Goal: Task Accomplishment & Management: Use online tool/utility

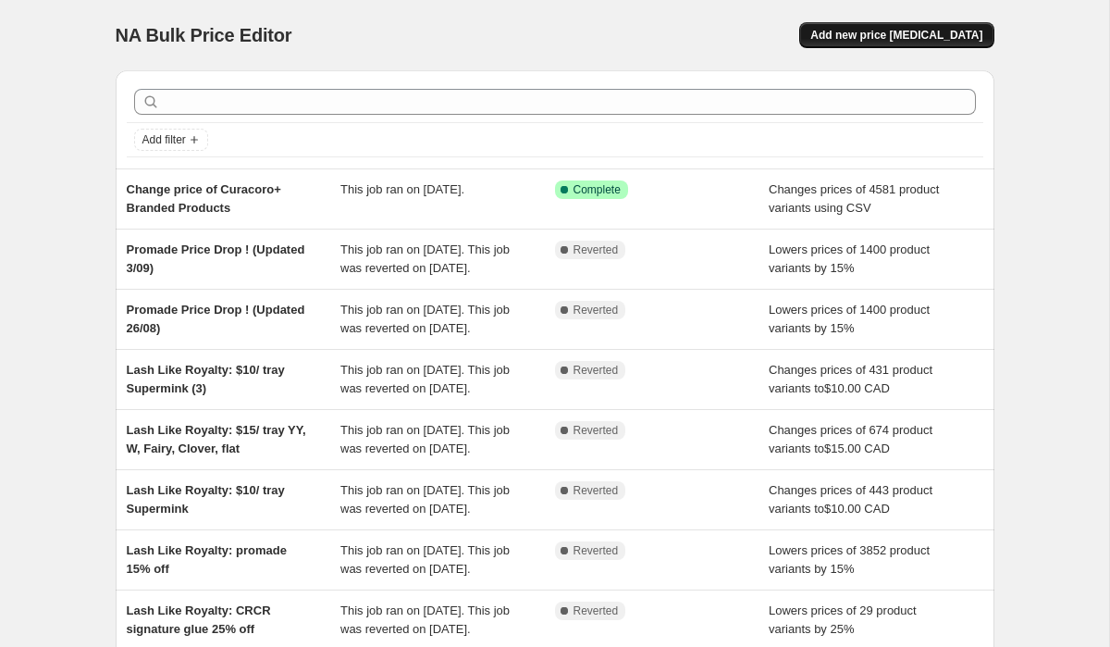
click at [901, 39] on span "Add new price [MEDICAL_DATA]" at bounding box center [896, 35] width 172 height 15
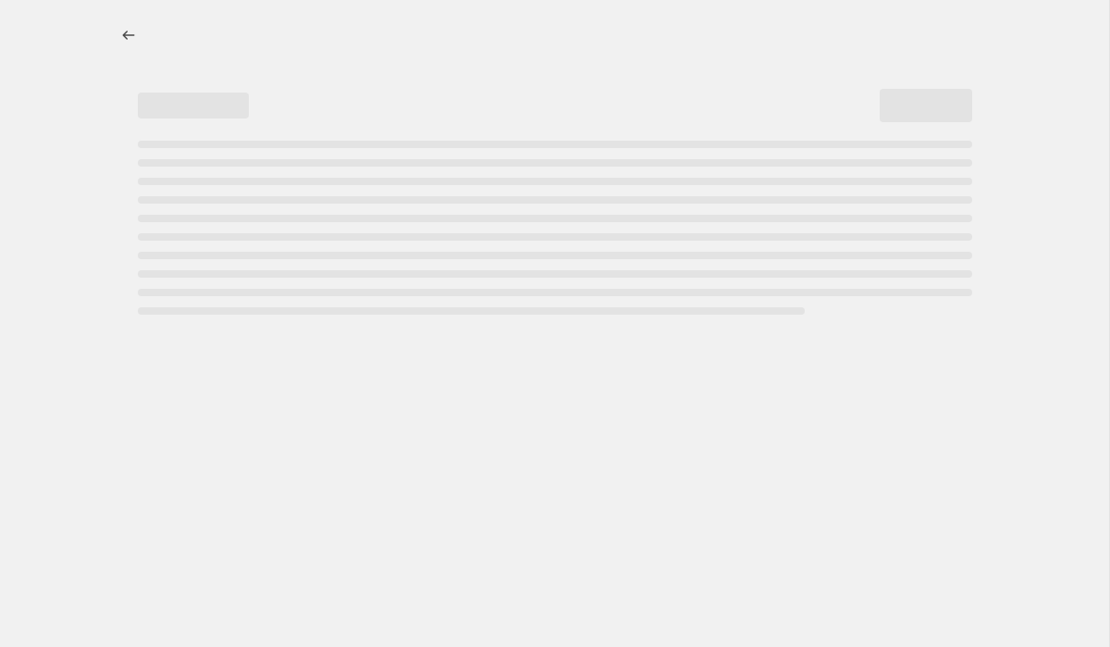
select select "percentage"
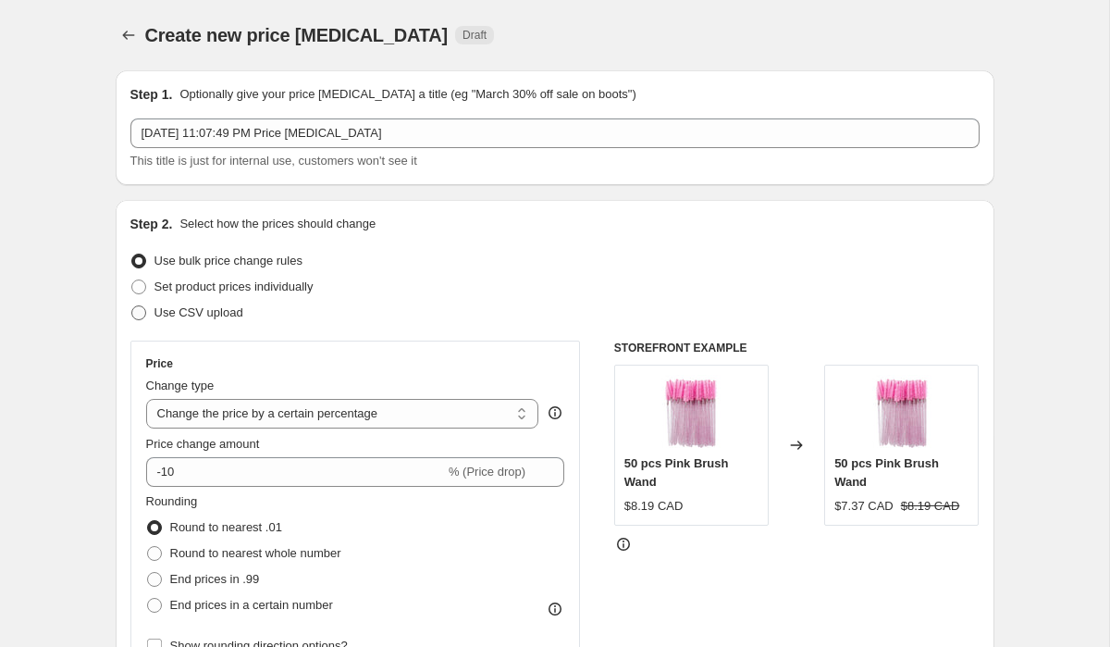
click at [224, 304] on span "Use CSV upload" at bounding box center [198, 312] width 89 height 19
click at [132, 305] on input "Use CSV upload" at bounding box center [131, 305] width 1 height 1
radio input "true"
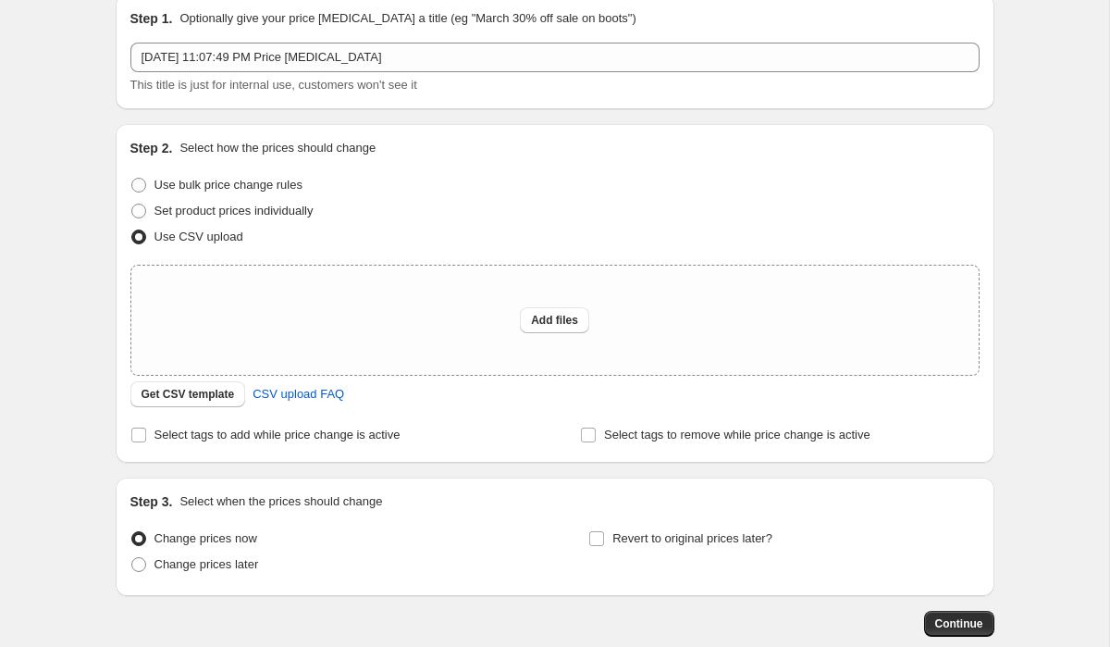
scroll to position [179, 0]
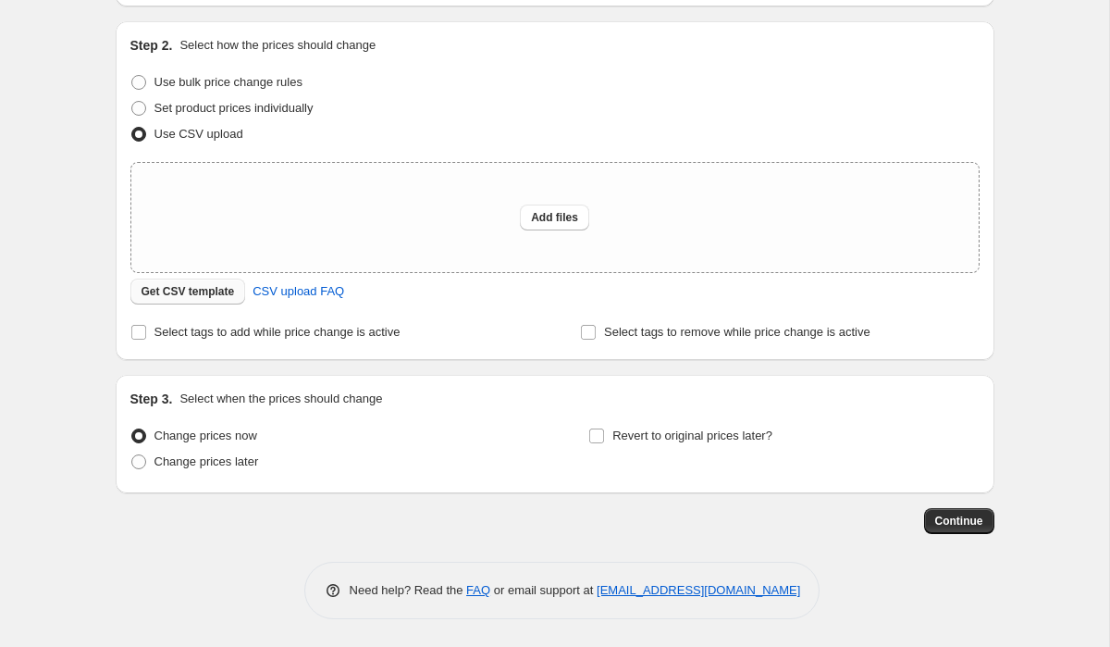
click at [216, 283] on button "Get CSV template" at bounding box center [188, 291] width 116 height 26
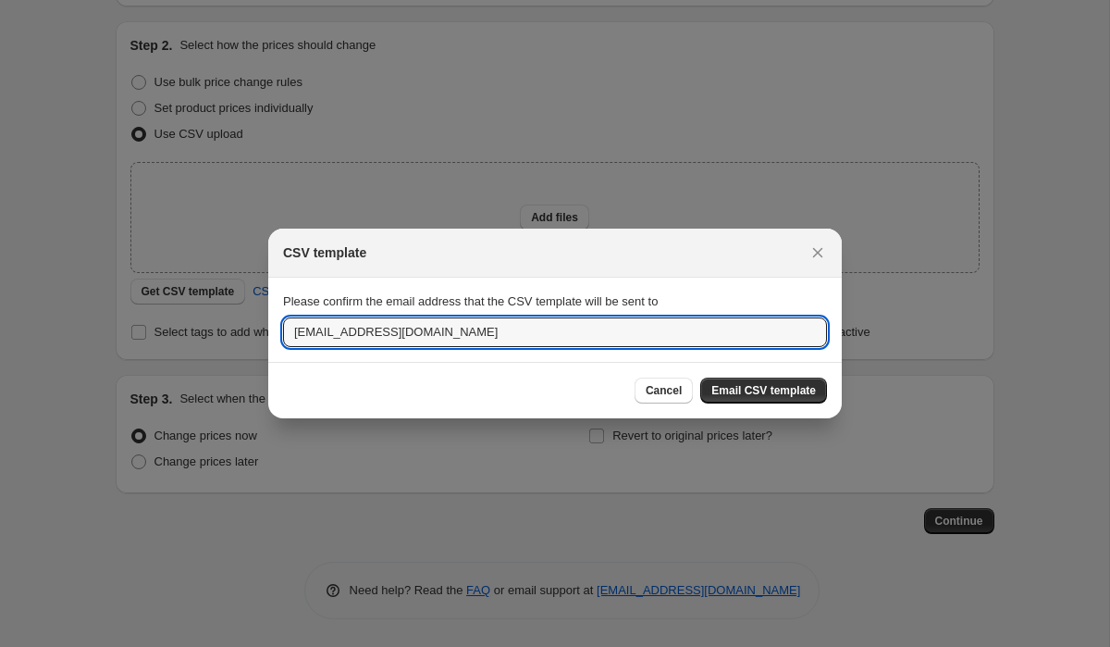
drag, startPoint x: 339, startPoint y: 335, endPoint x: 278, endPoint y: 330, distance: 62.1
click at [278, 330] on section "Please confirm the email address that the CSV template will be sent to [EMAIL_A…" at bounding box center [555, 319] width 574 height 83
type input "[EMAIL_ADDRESS][DOMAIN_NAME]"
click at [658, 389] on span "Cancel" at bounding box center [664, 390] width 36 height 15
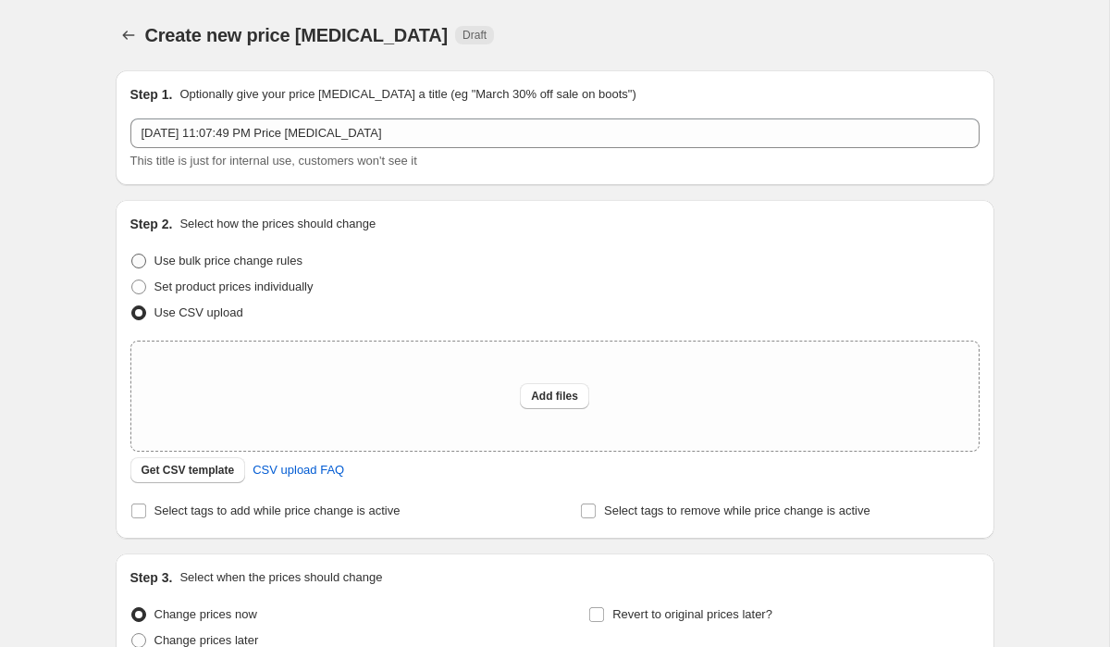
click at [239, 261] on span "Use bulk price change rules" at bounding box center [228, 260] width 148 height 14
click at [132, 254] on input "Use bulk price change rules" at bounding box center [131, 253] width 1 height 1
radio input "true"
select select "percentage"
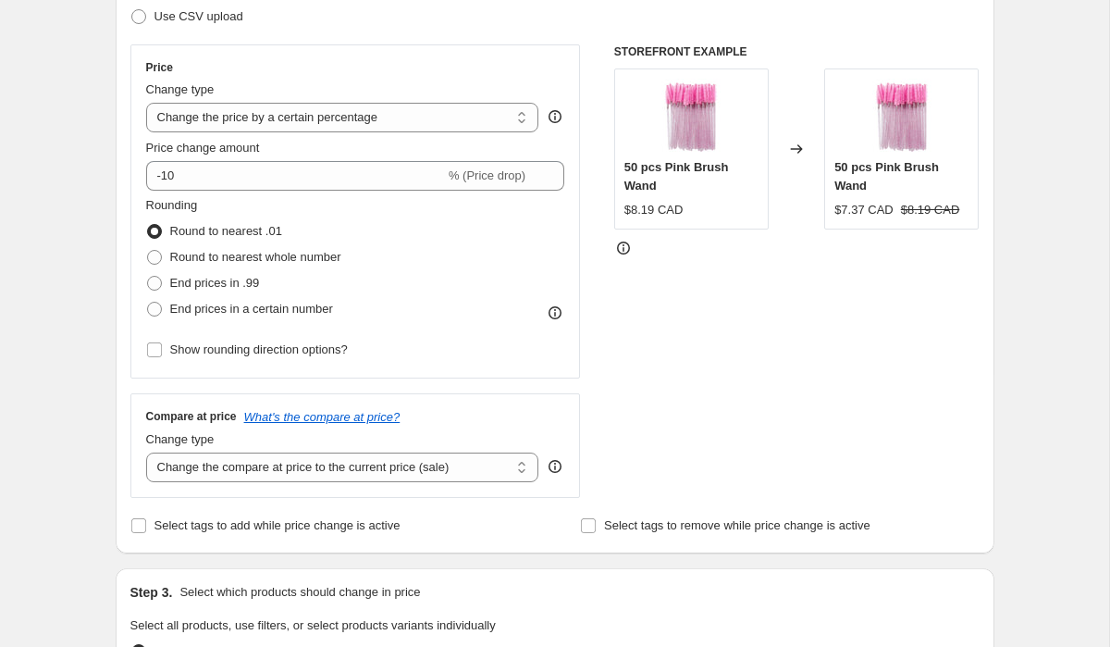
scroll to position [303, 0]
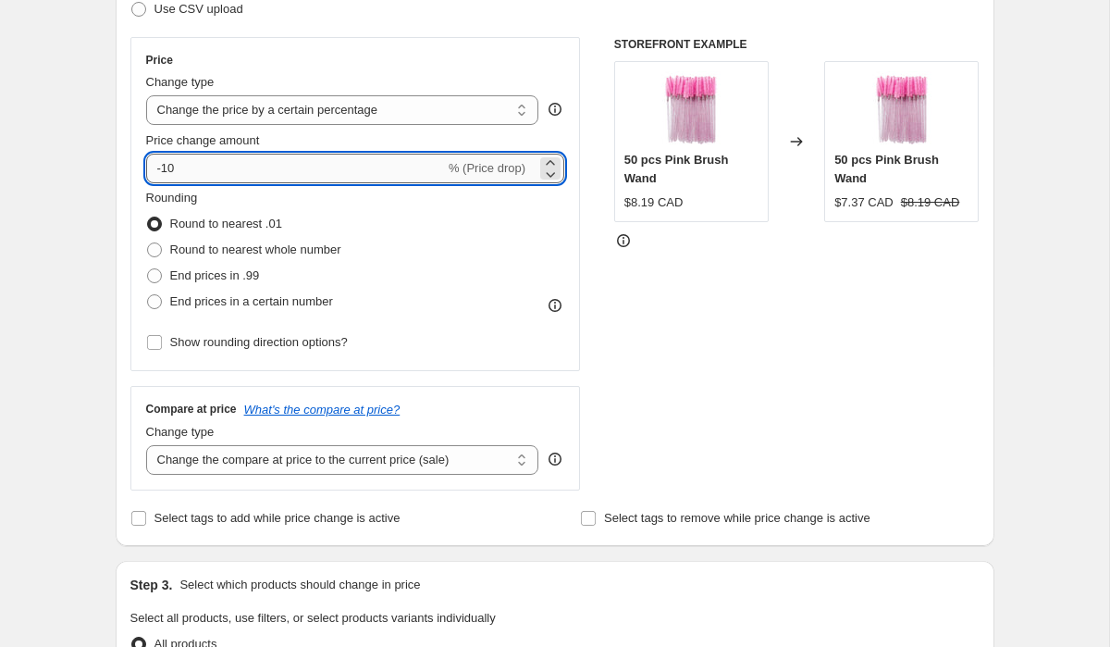
click at [233, 158] on input "-10" at bounding box center [295, 169] width 299 height 30
click at [238, 171] on input "-10" at bounding box center [295, 169] width 299 height 30
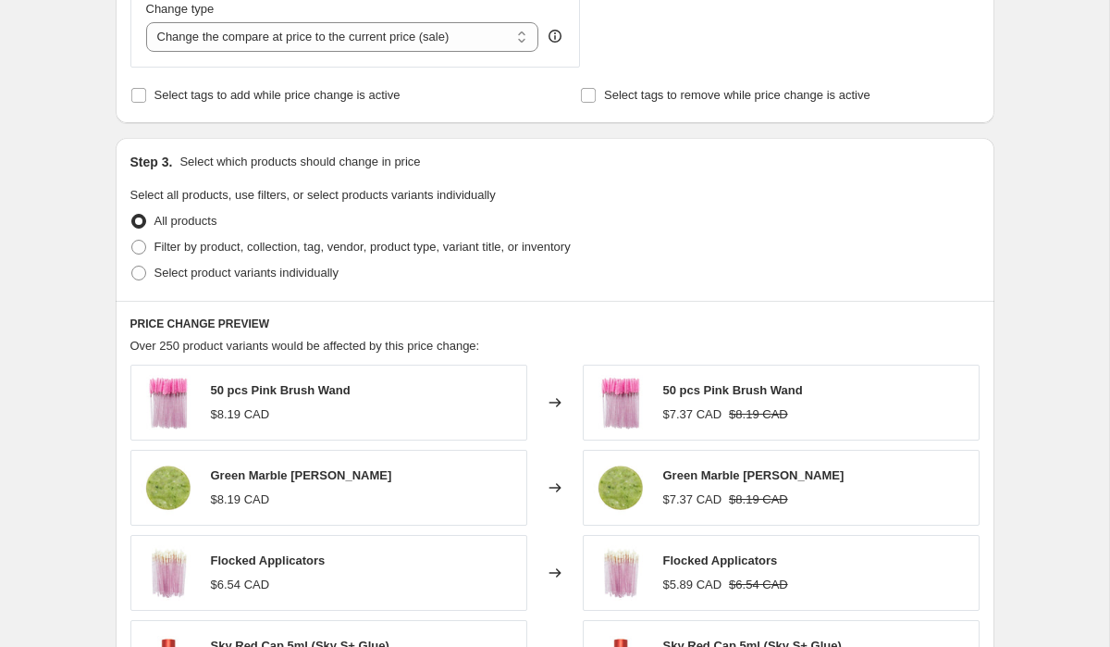
scroll to position [745, 0]
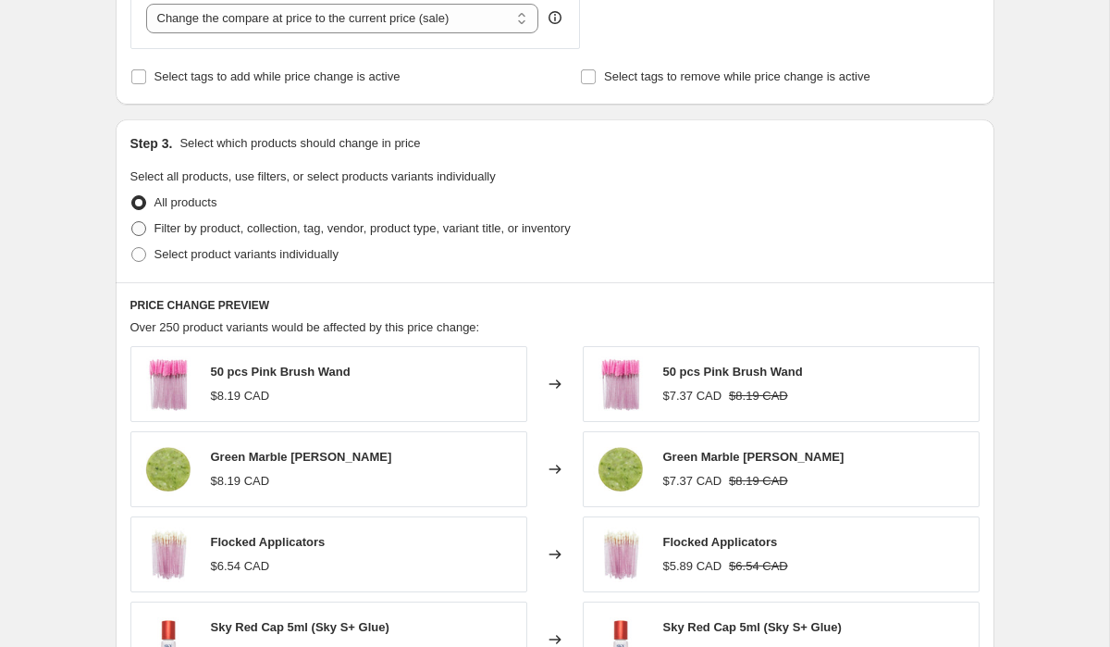
type input "-95"
click at [376, 230] on span "Filter by product, collection, tag, vendor, product type, variant title, or inv…" at bounding box center [362, 228] width 416 height 14
click at [132, 222] on input "Filter by product, collection, tag, vendor, product type, variant title, or inv…" at bounding box center [131, 221] width 1 height 1
radio input "true"
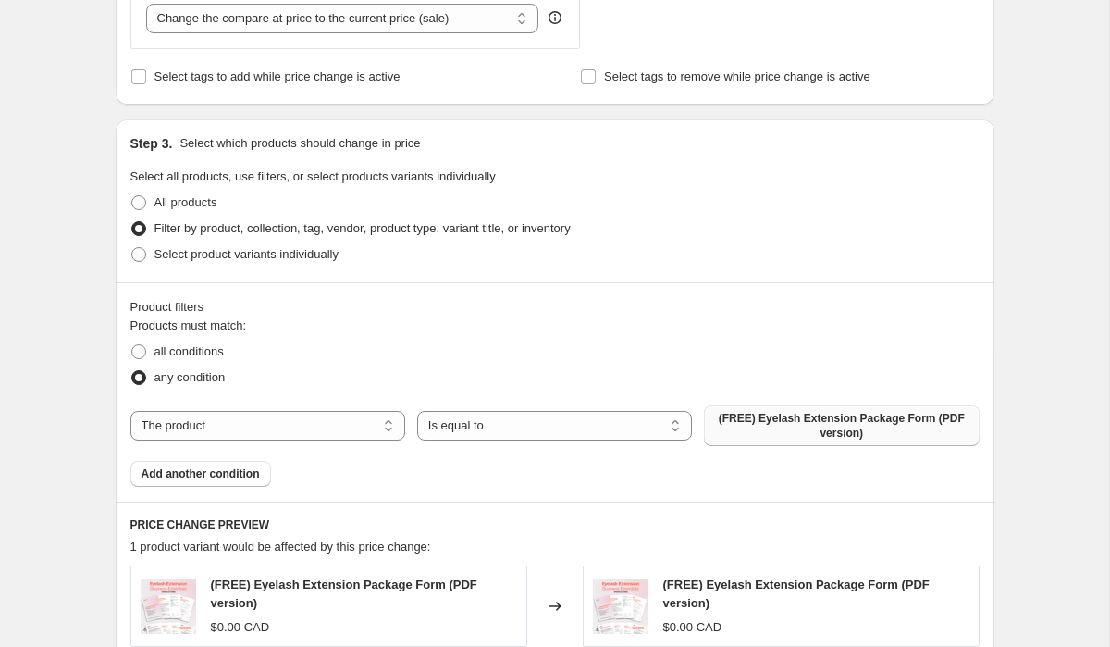
click at [849, 429] on span "(FREE) Eyelash Extension Package Form (PDF version)" at bounding box center [841, 426] width 253 height 30
click at [330, 415] on select "The product The product's collection The product's tag The product's vendor The…" at bounding box center [267, 426] width 275 height 30
select select "collection"
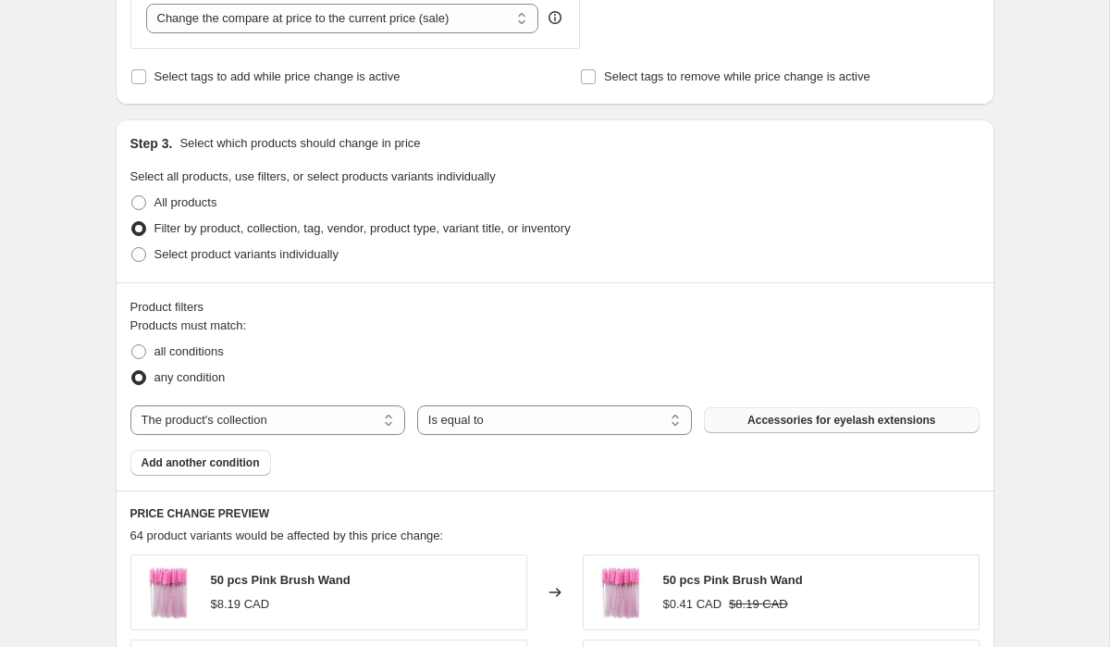
click at [785, 422] on span "Accessories for eyelash extensions" at bounding box center [841, 420] width 188 height 15
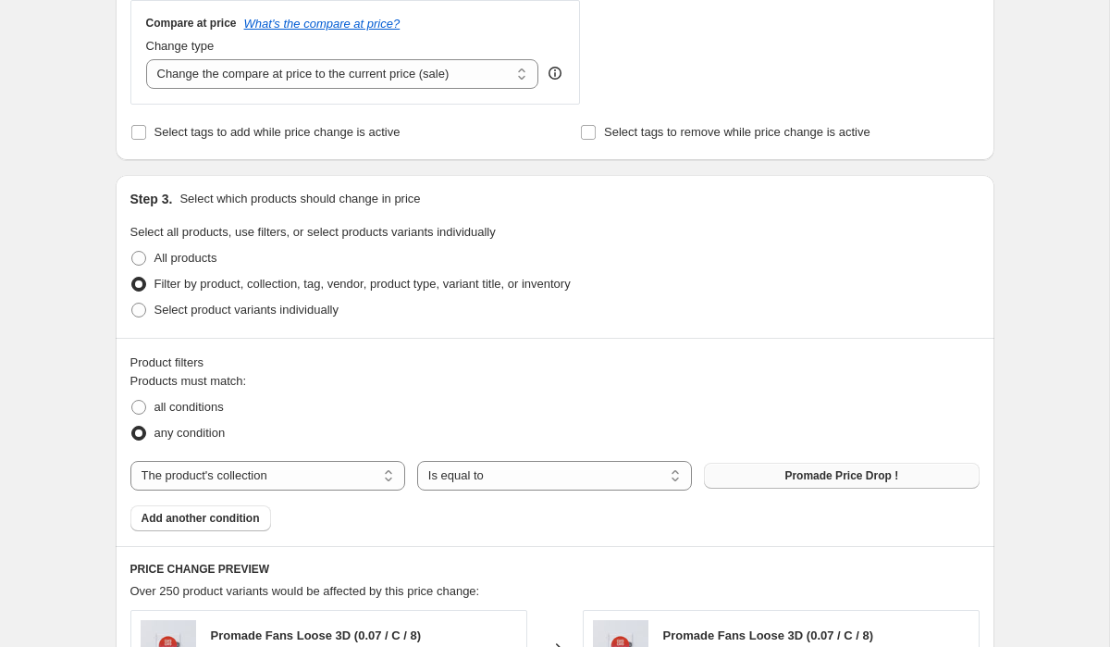
scroll to position [0, 0]
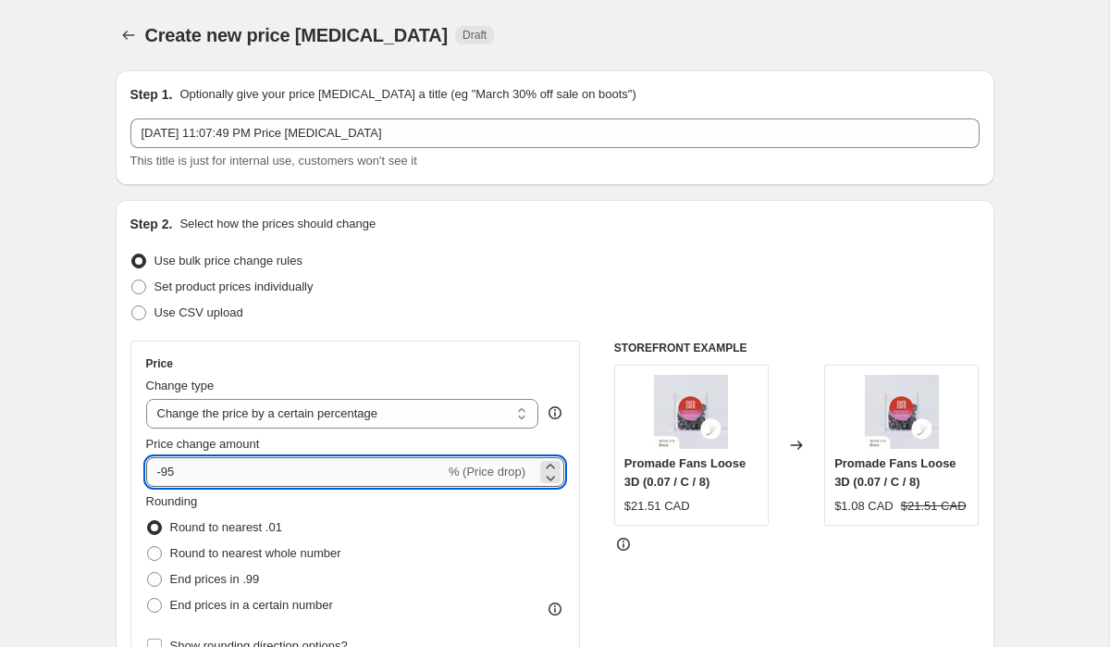
click at [169, 474] on input "-95" at bounding box center [295, 472] width 299 height 30
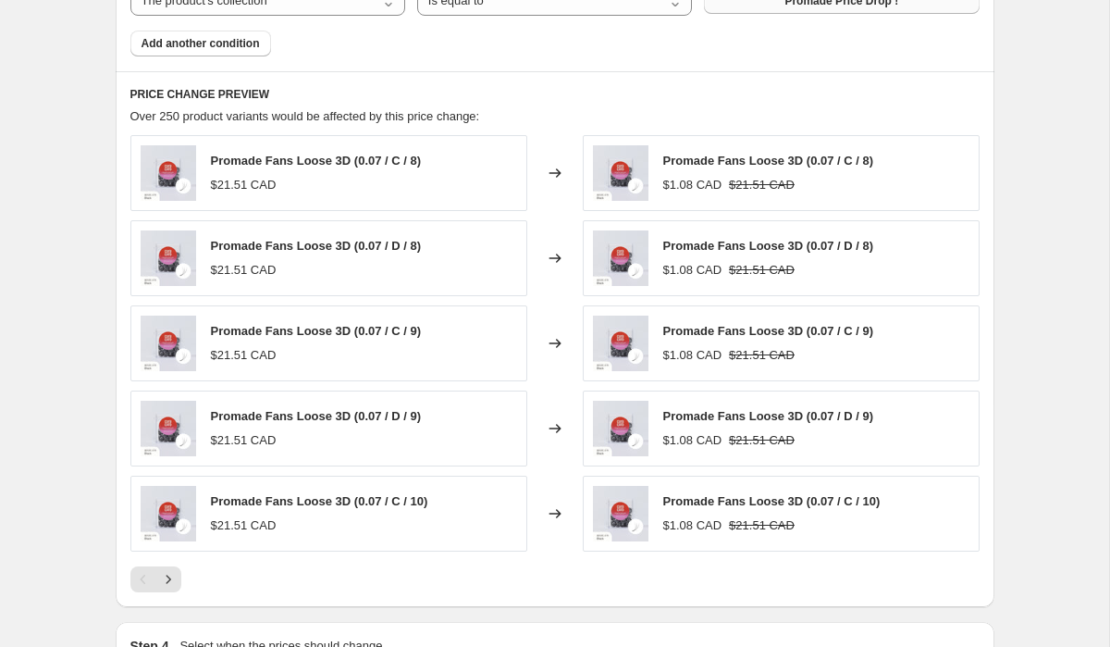
scroll to position [1178, 0]
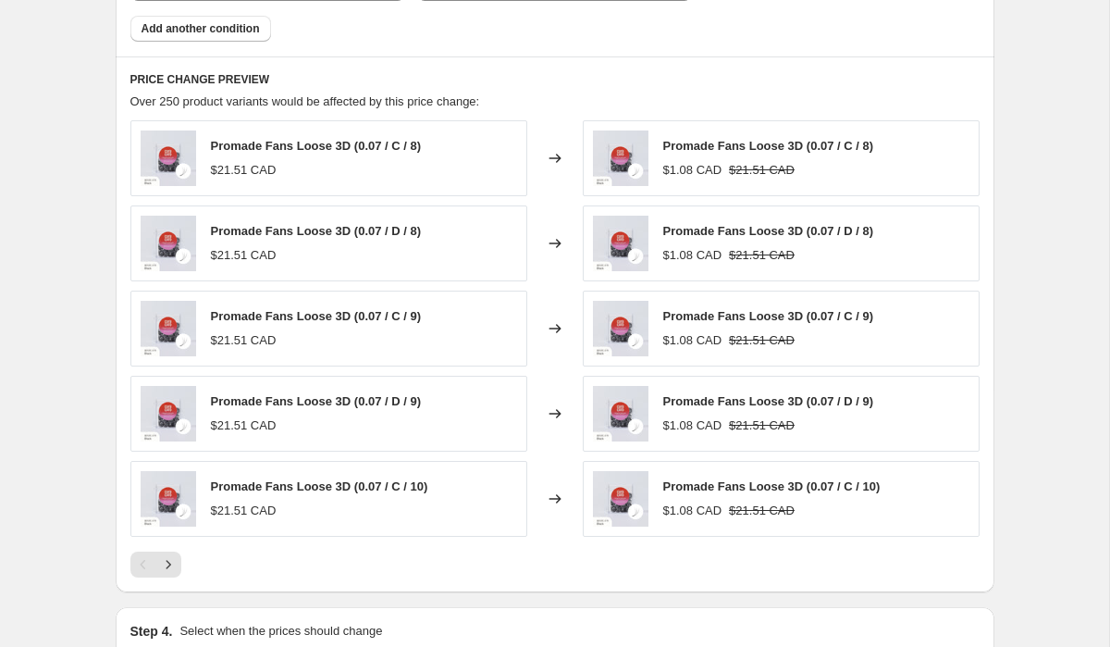
type input "-15"
click at [574, 74] on h6 "PRICE CHANGE PREVIEW" at bounding box center [554, 79] width 849 height 15
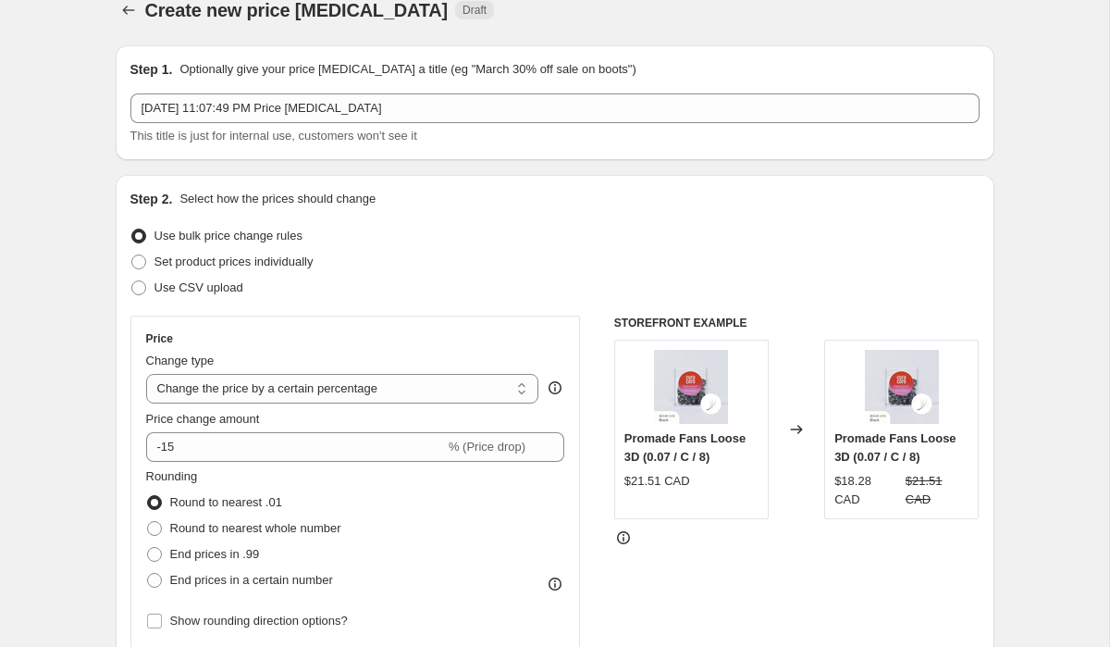
scroll to position [0, 0]
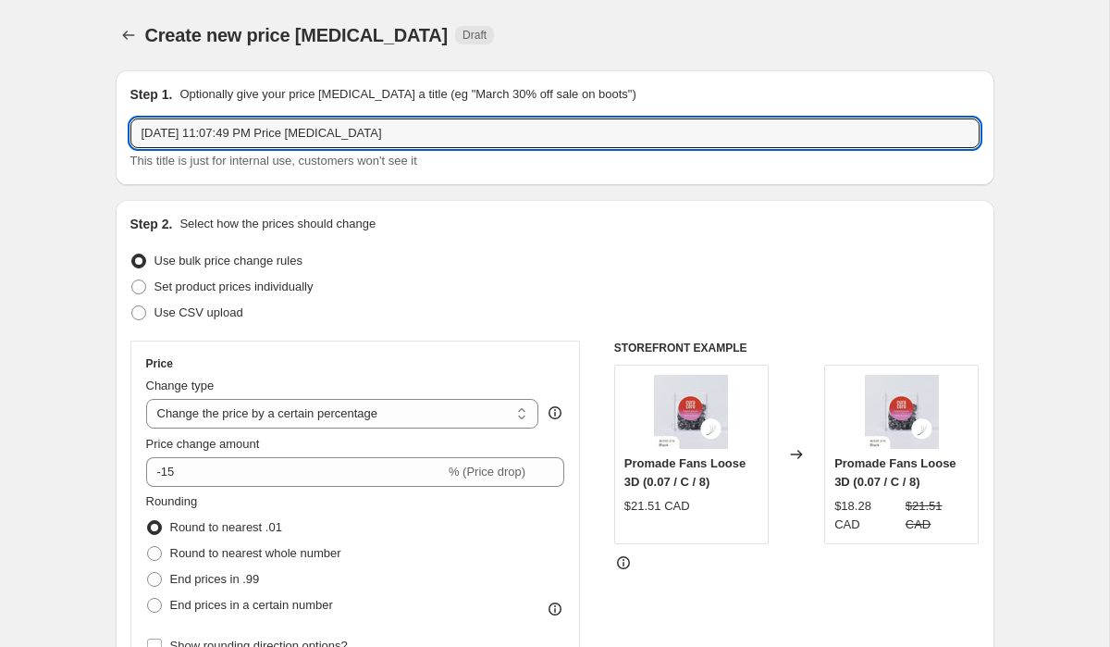
drag, startPoint x: 284, startPoint y: 132, endPoint x: 92, endPoint y: 132, distance: 192.4
type input "Price [MEDICAL_DATA]"
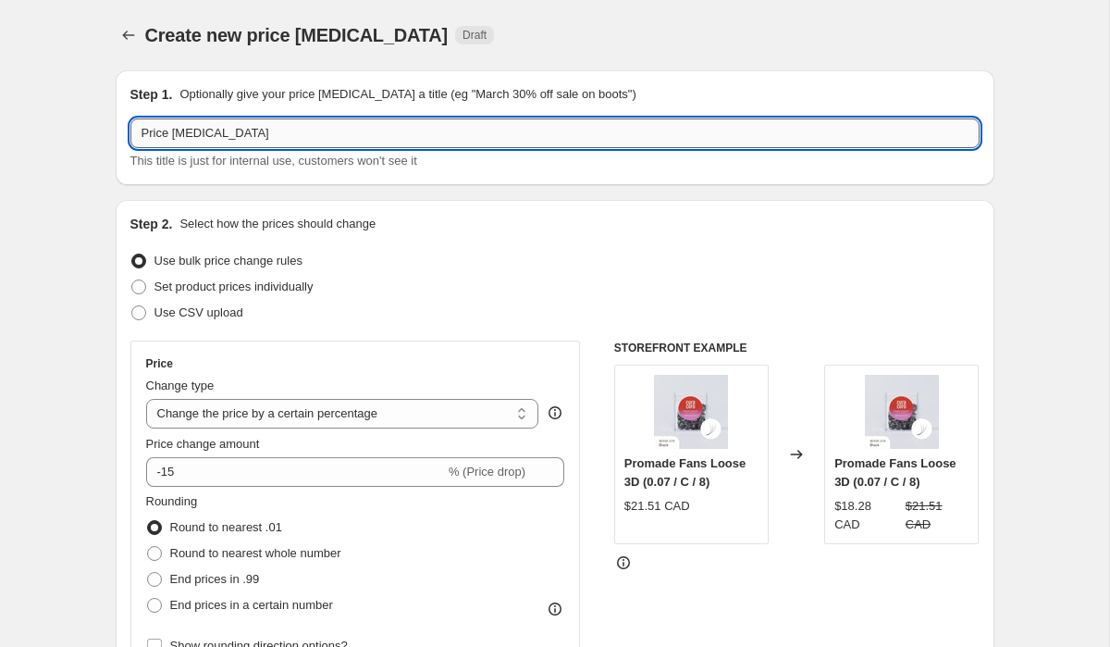
click at [221, 141] on input "Price [MEDICAL_DATA]" at bounding box center [554, 133] width 849 height 30
type input "15% Promade Price Drop !"
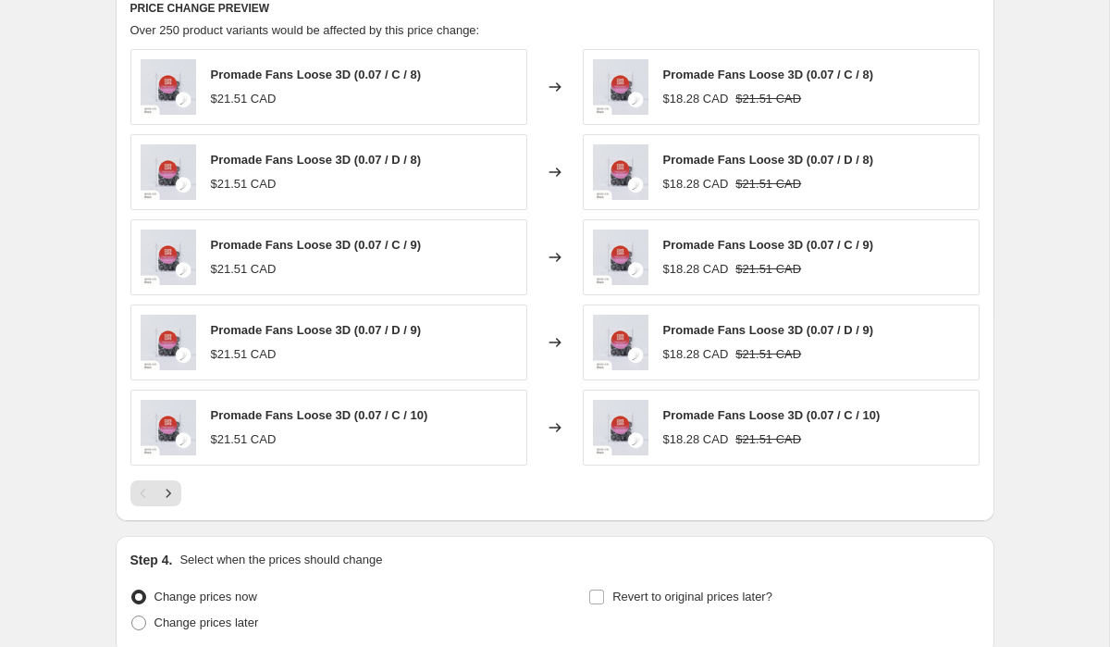
scroll to position [1411, 0]
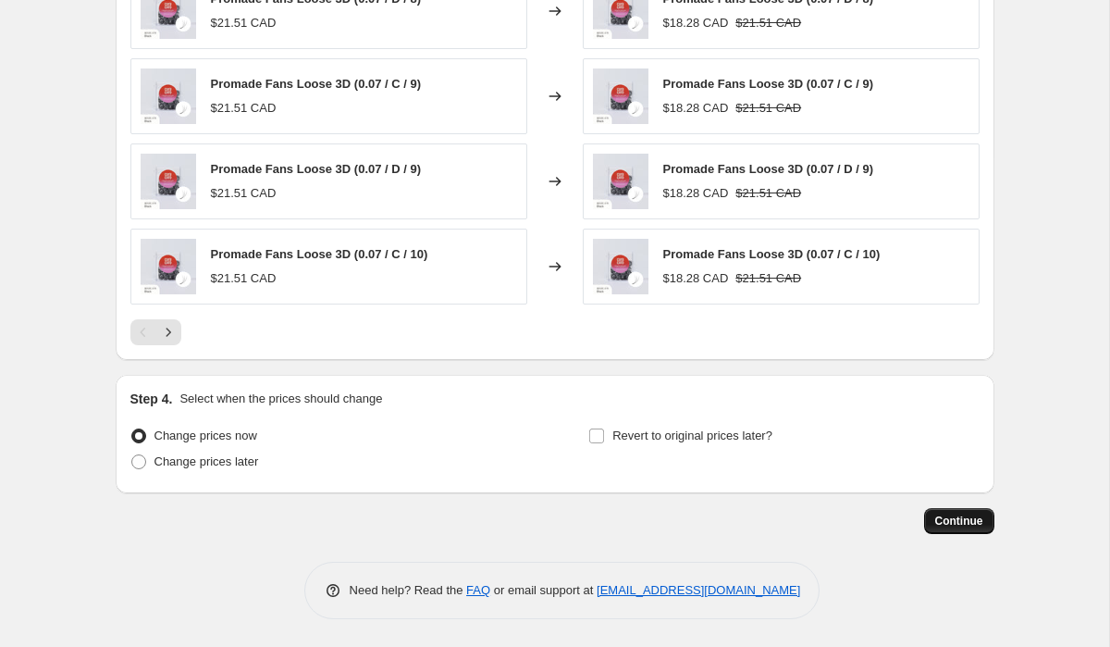
click at [947, 518] on span "Continue" at bounding box center [959, 520] width 48 height 15
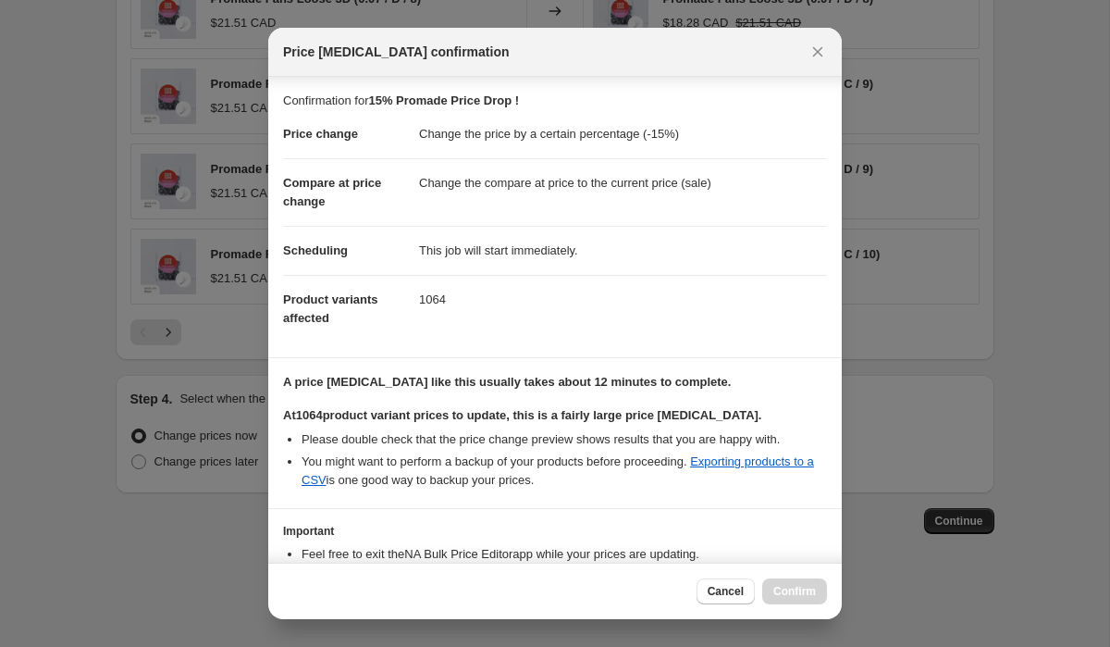
scroll to position [120, 0]
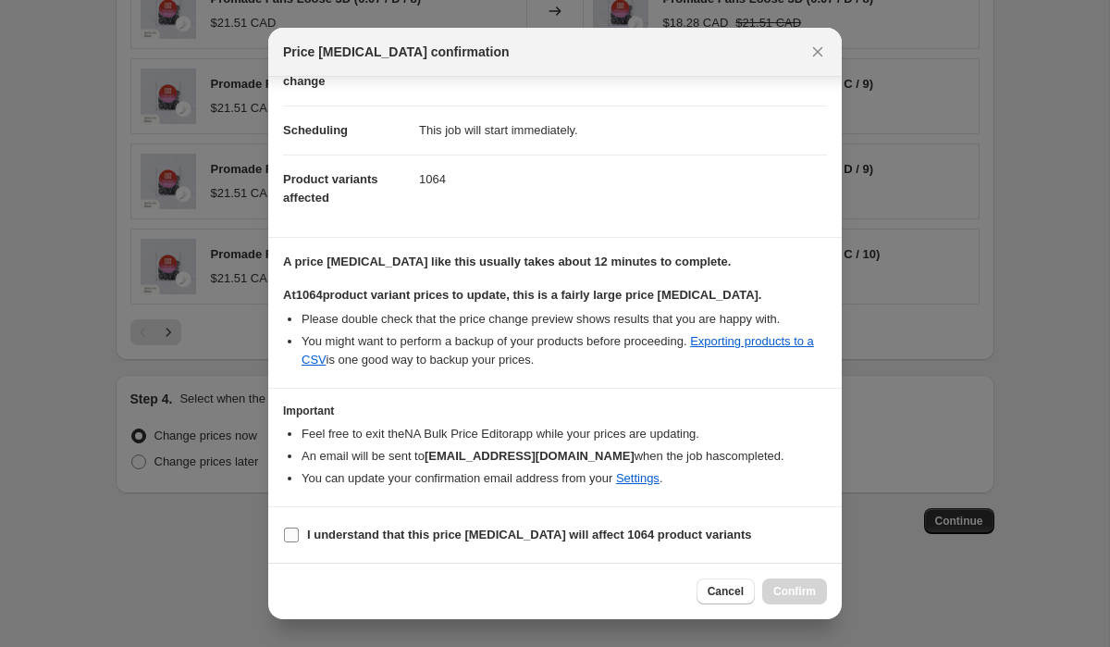
click at [503, 534] on b "I understand that this price [MEDICAL_DATA] will affect 1064 product variants" at bounding box center [529, 534] width 445 height 14
click at [299, 534] on input "I understand that this price [MEDICAL_DATA] will affect 1064 product variants" at bounding box center [291, 534] width 15 height 15
checkbox input "true"
click at [771, 585] on button "Confirm" at bounding box center [794, 591] width 65 height 26
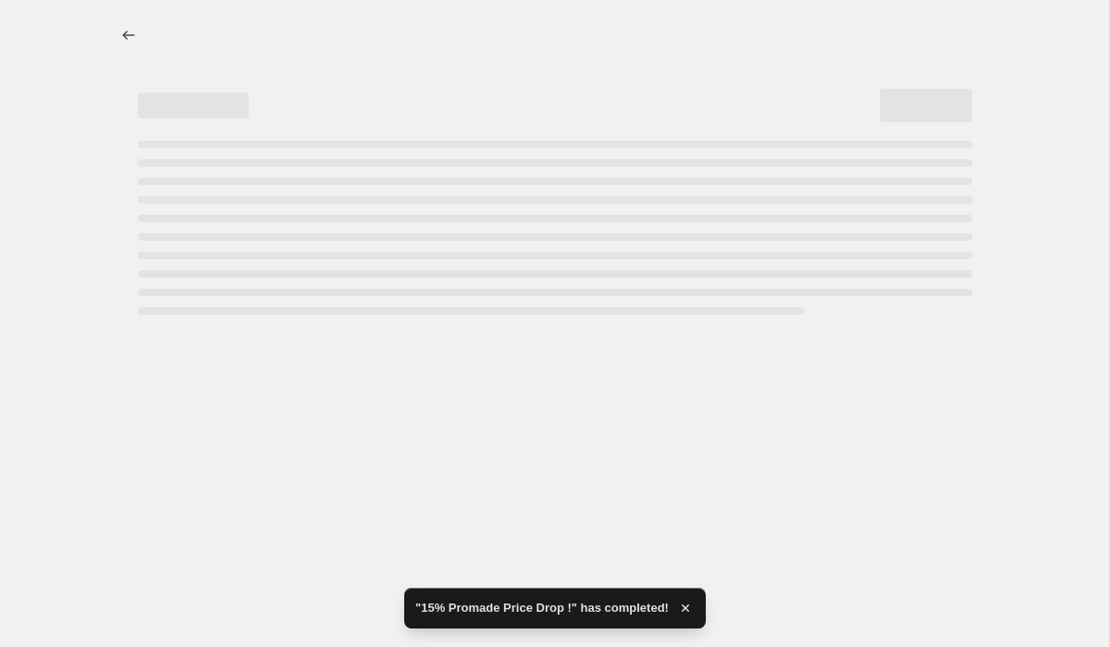
select select "percentage"
select select "collection"
